Goal: Check status: Check status

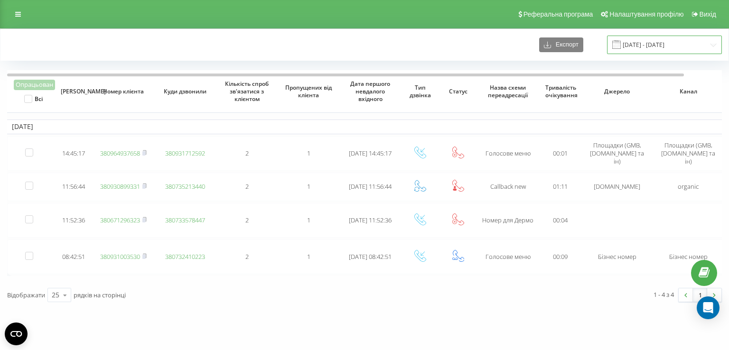
click at [654, 45] on input "[DATE] - [DATE]" at bounding box center [664, 45] width 115 height 19
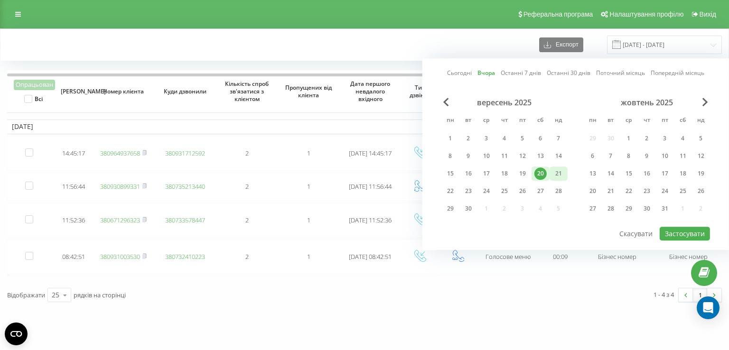
click at [553, 167] on div "21" at bounding box center [559, 174] width 18 height 14
click at [685, 232] on button "Застосувати" at bounding box center [685, 234] width 50 height 14
type input "[DATE] - [DATE]"
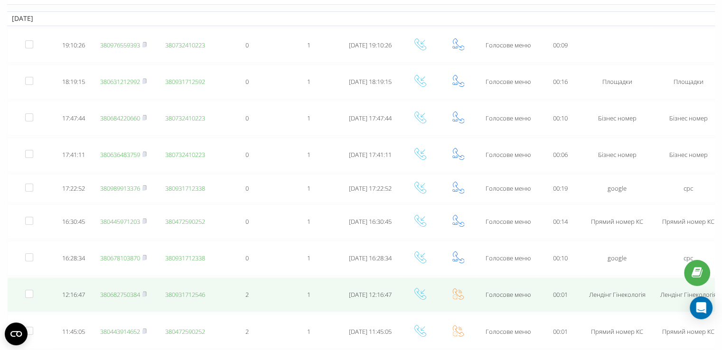
scroll to position [34, 0]
